Goal: Task Accomplishment & Management: Complete application form

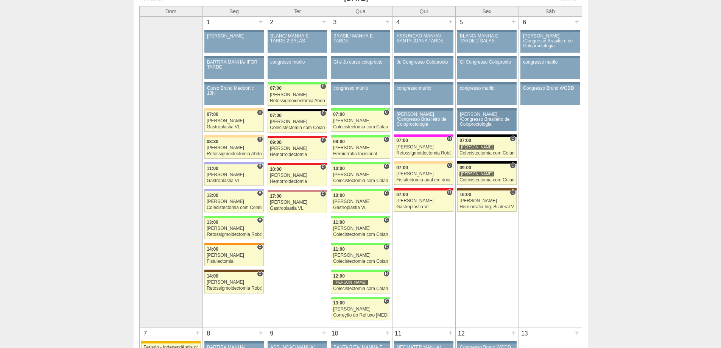
scroll to position [38, 0]
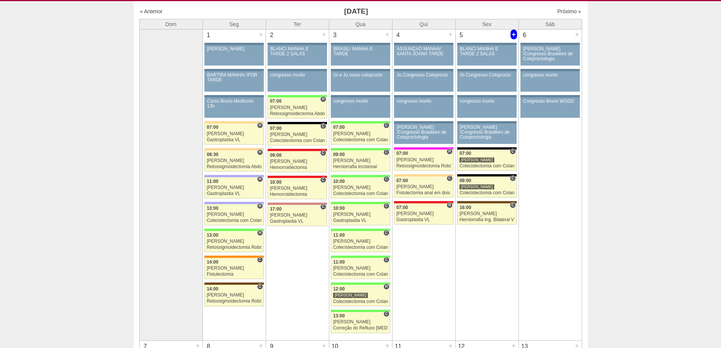
click at [515, 36] on div "+" at bounding box center [514, 35] width 6 height 10
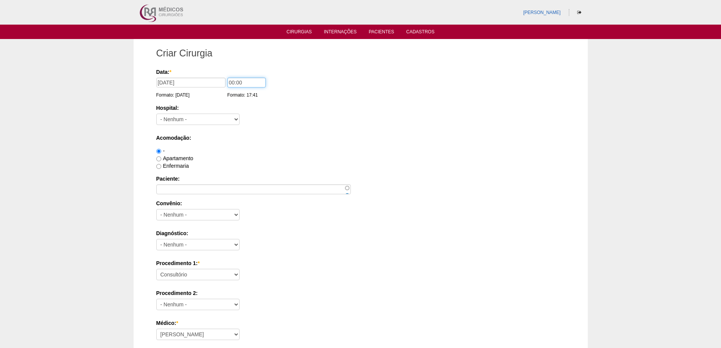
drag, startPoint x: 231, startPoint y: 81, endPoint x: 214, endPoint y: 84, distance: 17.2
click at [218, 76] on div "Data: * 05/09/2025 Formato: 18/08/2025 00:00 Formato: 17:41" at bounding box center [359, 72] width 406 height 8
type input "11:00"
click at [209, 115] on select "- Nenhum - 9 de Julho Albert Einstein Alvorada América Assunção Bartira Benefic…" at bounding box center [197, 119] width 83 height 11
select select "67"
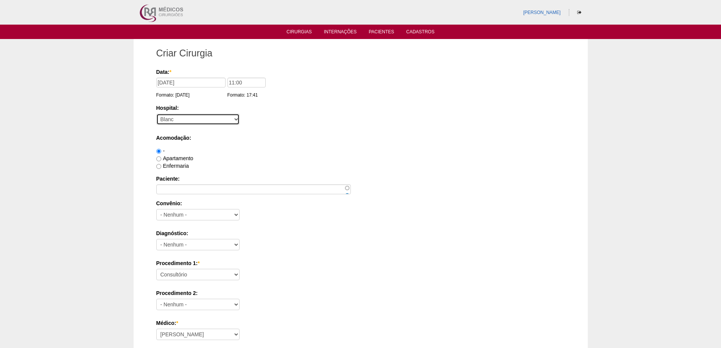
click at [156, 114] on select "- Nenhum - 9 de Julho Albert Einstein Alvorada América Assunção Bartira Benefic…" at bounding box center [197, 119] width 83 height 11
click at [179, 156] on label "Apartamento" at bounding box center [174, 158] width 37 height 6
click at [161, 156] on input "Apartamento" at bounding box center [158, 158] width 5 height 5
radio input "true"
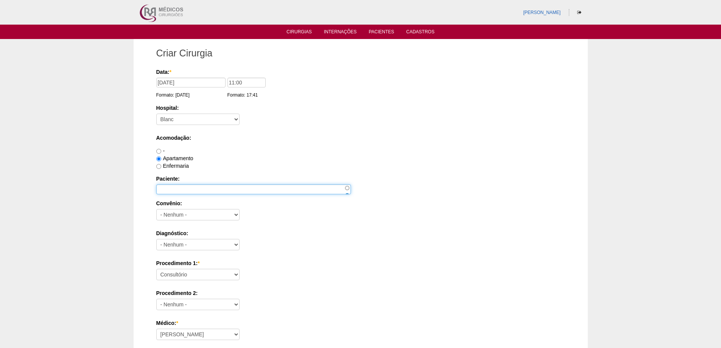
click at [234, 185] on input "Paciente:" at bounding box center [253, 189] width 195 height 10
paste input "[PERSON_NAME]"
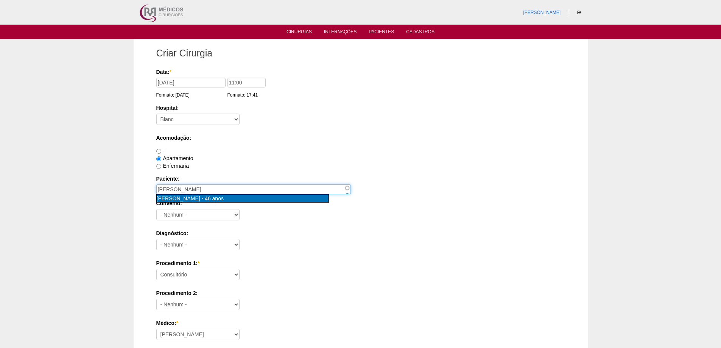
type input "ROSANGELA DA COSTA BERNINI [nid:82415]"
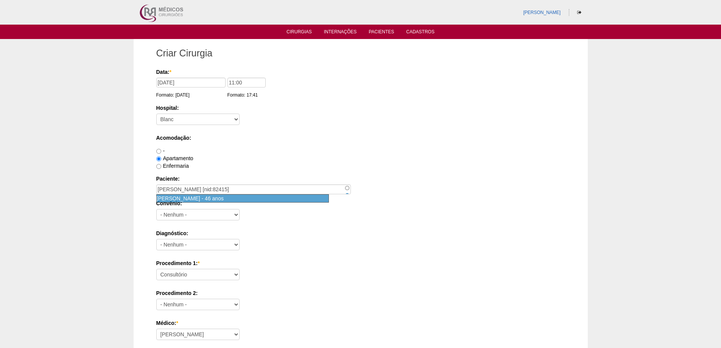
click at [200, 197] on span "[PERSON_NAME]" at bounding box center [179, 198] width 44 height 6
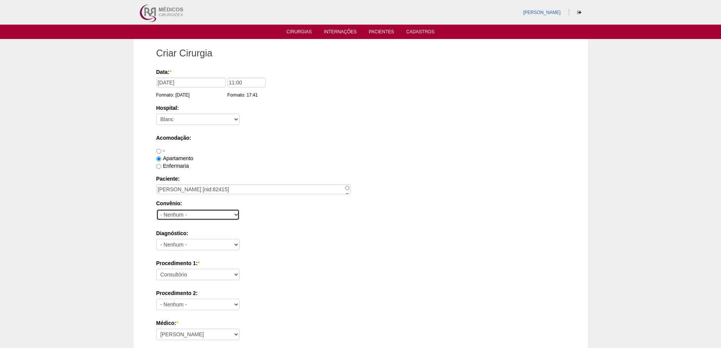
click at [199, 215] on select "- Nenhum - Abet Afresp Allianz Amil Blue Life Caasp Cabesp Caixa de Pensões Car…" at bounding box center [197, 214] width 83 height 11
select select "8907"
click at [156, 209] on select "- Nenhum - Abet Afresp Allianz Amil Blue Life Caasp Cabesp Caixa de Pensões Car…" at bounding box center [197, 214] width 83 height 11
click at [185, 243] on select "- Nenhum - Abdome Agudo Abscesso Hepático Abscesso Perianal Abscesso Peritoneal…" at bounding box center [197, 244] width 83 height 11
click at [330, 142] on div "Acomodação: - Apartamento Enfermaria" at bounding box center [360, 152] width 409 height 36
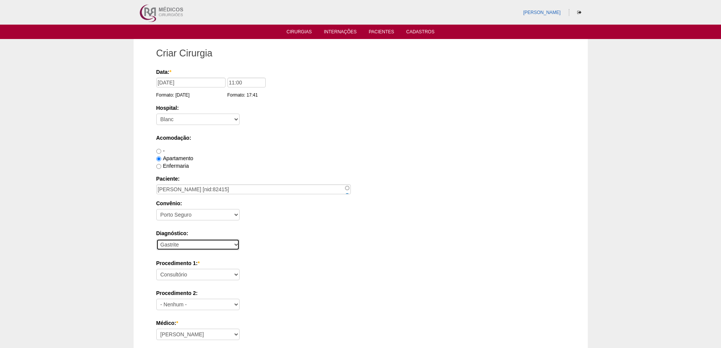
click at [187, 244] on select "- Nenhum - Abdome Agudo Abscesso Hepático Abscesso Perianal Abscesso Peritoneal…" at bounding box center [197, 244] width 83 height 11
select select "3707"
click at [156, 239] on select "- Nenhum - Abdome Agudo Abscesso Hepático Abscesso Perianal Abscesso Peritoneal…" at bounding box center [197, 244] width 83 height 11
click at [190, 274] on select "Consultório Abscesso Hepático - Drenagem Abscesso perianal Amputação Abdômino P…" at bounding box center [197, 274] width 83 height 11
select select "18616"
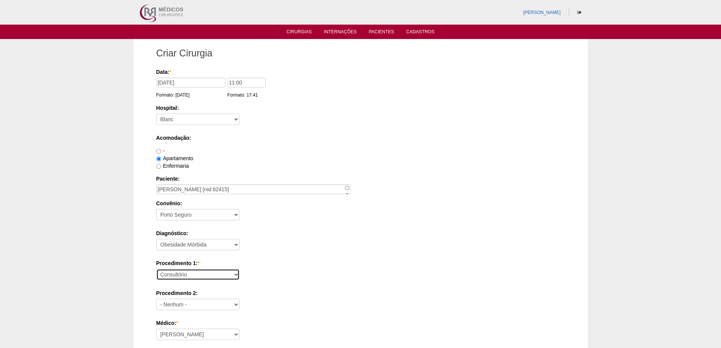
click at [156, 269] on select "Consultório Abscesso Hepático - Drenagem Abscesso perianal Amputação Abdômino P…" at bounding box center [197, 274] width 83 height 11
click at [260, 274] on div "Procedimento 1: * Consultório Abscesso Hepático - Drenagem Abscesso perianal Am…" at bounding box center [360, 271] width 409 height 25
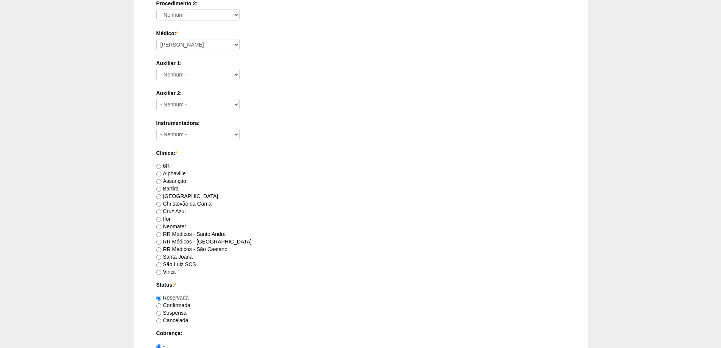
scroll to position [303, 0]
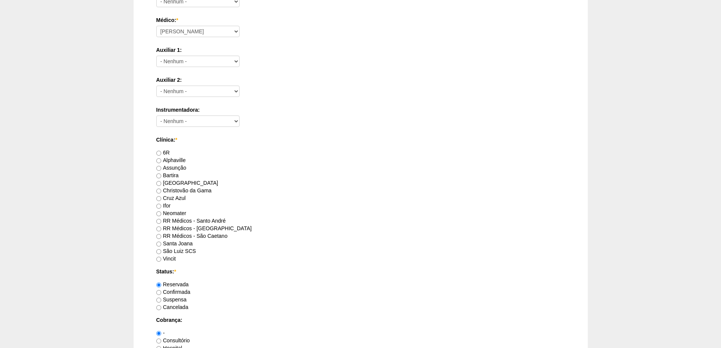
click at [213, 220] on label "RR Médicos - Santo André" at bounding box center [191, 221] width 70 height 6
click at [161, 220] on input "RR Médicos - Santo André" at bounding box center [158, 221] width 5 height 5
radio input "true"
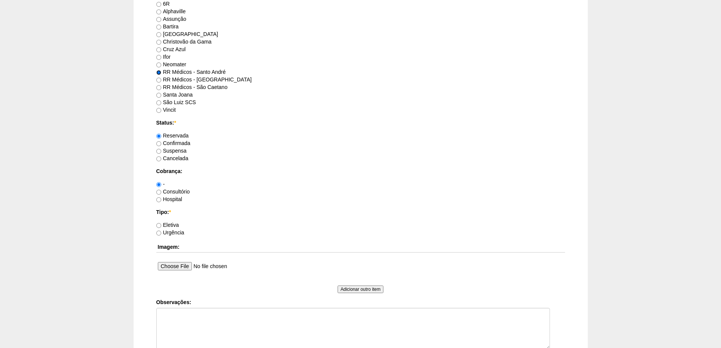
scroll to position [454, 0]
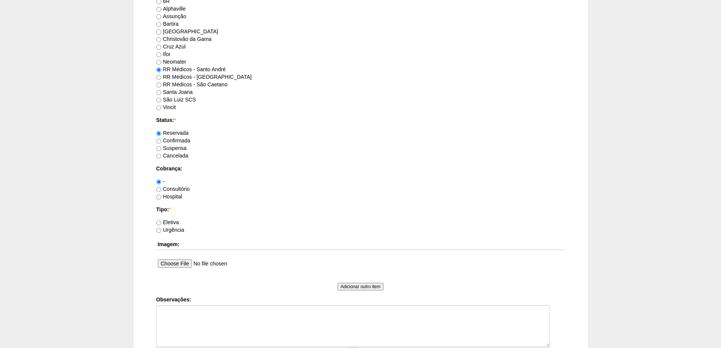
click at [179, 188] on label "Consultório" at bounding box center [173, 189] width 34 height 6
click at [161, 188] on input "Consultório" at bounding box center [158, 189] width 5 height 5
radio input "true"
click at [174, 221] on label "Eletiva" at bounding box center [167, 222] width 23 height 6
click at [161, 221] on input "Eletiva" at bounding box center [158, 222] width 5 height 5
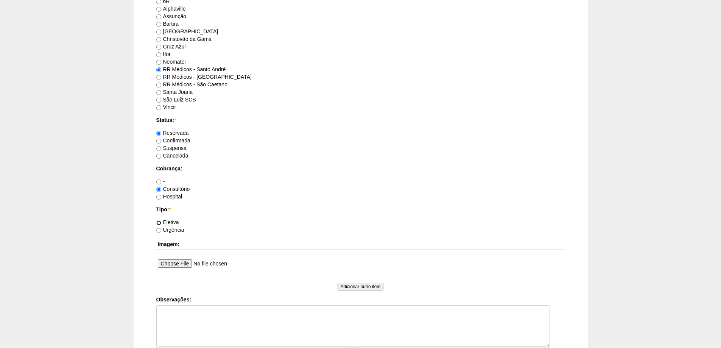
radio input "true"
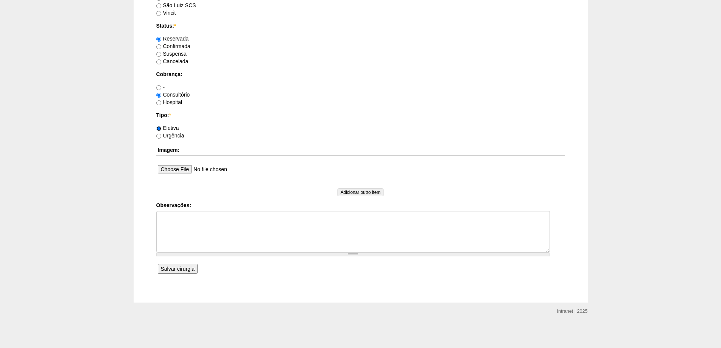
scroll to position [549, 0]
click at [181, 272] on input "Salvar cirurgia" at bounding box center [178, 268] width 40 height 10
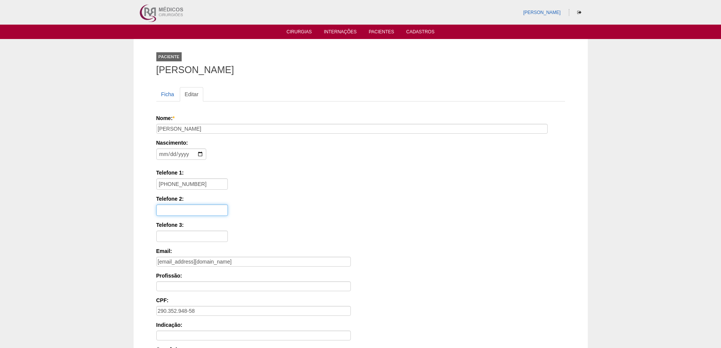
click at [176, 209] on input "Telefone 2:" at bounding box center [192, 209] width 72 height 11
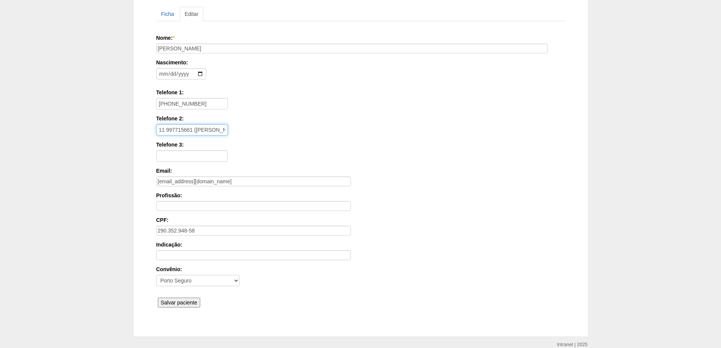
scroll to position [114, 0]
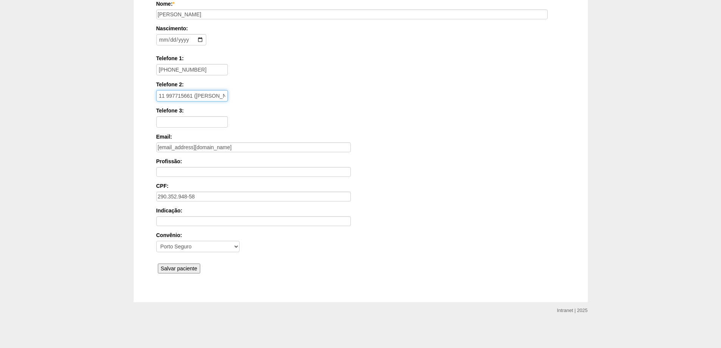
click at [181, 94] on input "11 997715661 ([PERSON_NAME])" at bounding box center [192, 95] width 72 height 11
type input "11 99771-5661 ([PERSON_NAME])"
click at [159, 276] on div "Ficha Editar Nome: * [PERSON_NAME] Nascimento: [DEMOGRAPHIC_DATA] Formato: [DAT…" at bounding box center [360, 124] width 409 height 318
click at [174, 270] on input "Salvar paciente" at bounding box center [179, 268] width 43 height 10
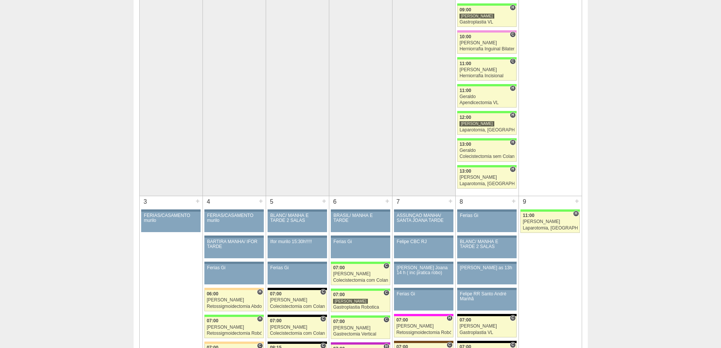
scroll to position [114, 0]
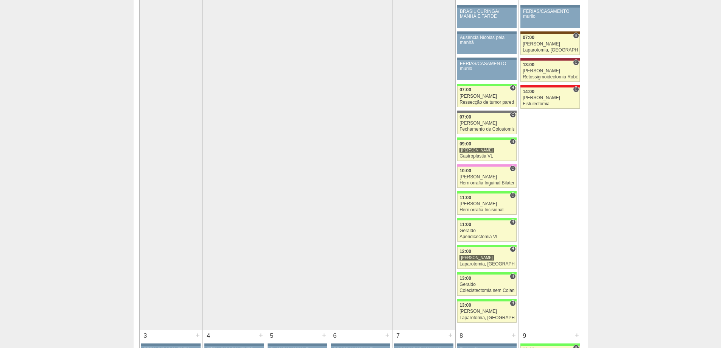
click at [174, 19] on td at bounding box center [170, 161] width 63 height 338
